Goal: Task Accomplishment & Management: Use online tool/utility

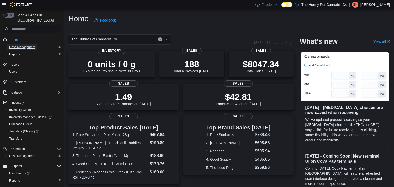
click at [21, 45] on span "Cash Management" at bounding box center [22, 47] width 26 height 4
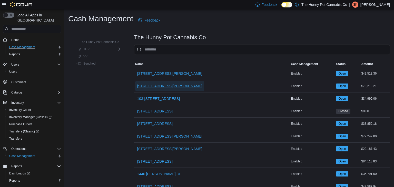
click at [140, 84] on span "[STREET_ADDRESS][PERSON_NAME]" at bounding box center [169, 86] width 65 height 5
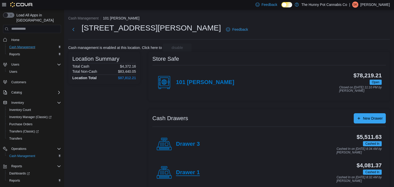
click at [191, 172] on h4 "Drawer 1" at bounding box center [188, 173] width 24 height 7
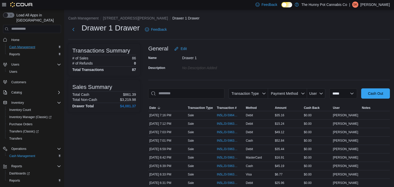
click at [170, 93] on input "This is a search bar. As you type, the results lower in the page will automatic…" at bounding box center [186, 94] width 76 height 10
click at [233, 156] on span "IN5LJ3-5963592" at bounding box center [228, 158] width 22 height 4
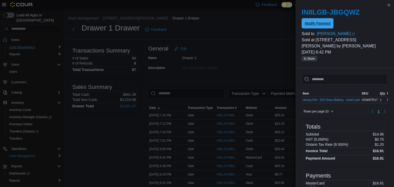
click at [322, 26] on span "Modify Payment" at bounding box center [318, 23] width 26 height 10
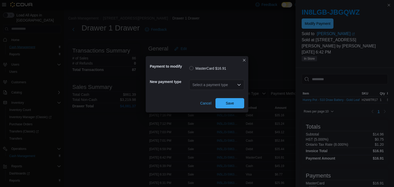
click at [237, 87] on div "Select a payment type" at bounding box center [217, 85] width 55 height 10
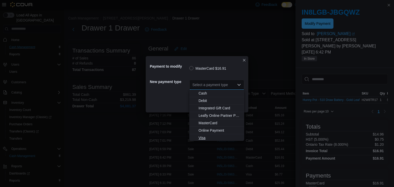
click at [211, 138] on span "Visa" at bounding box center [220, 138] width 43 height 5
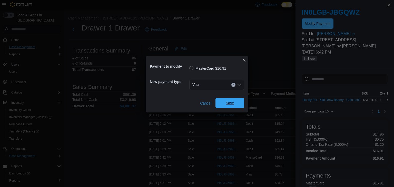
click at [233, 102] on span "Save" at bounding box center [230, 103] width 8 height 5
